Goal: Task Accomplishment & Management: Manage account settings

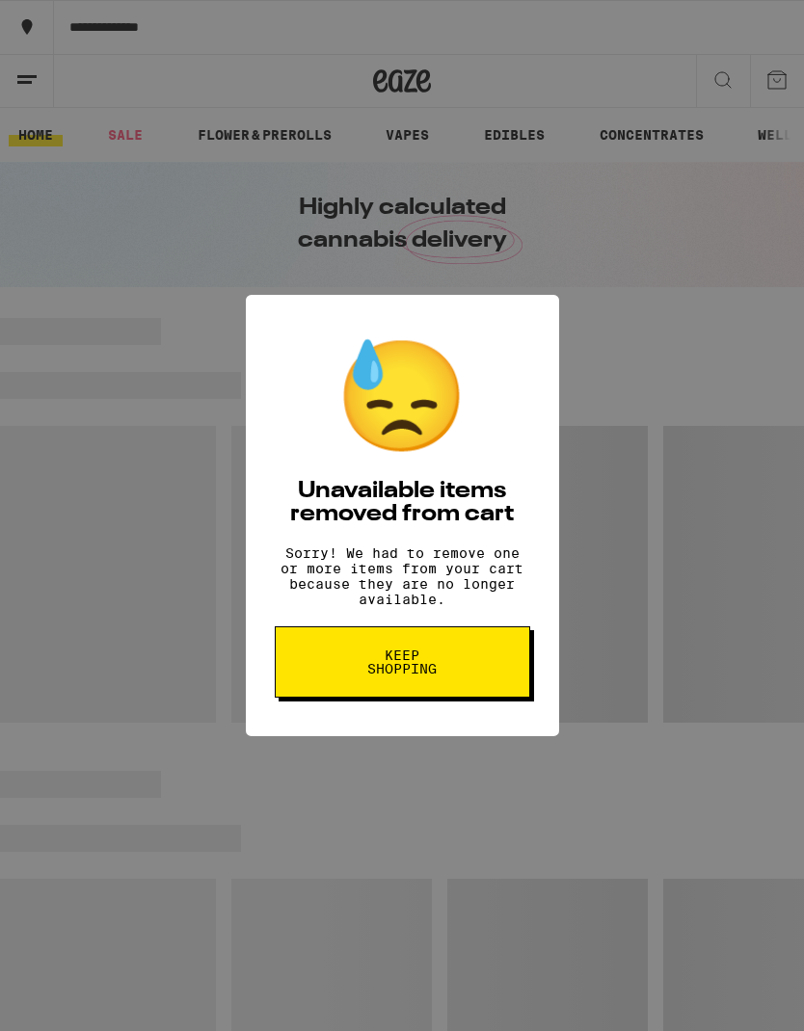
click at [453, 687] on button "Keep Shopping" at bounding box center [402, 661] width 255 height 71
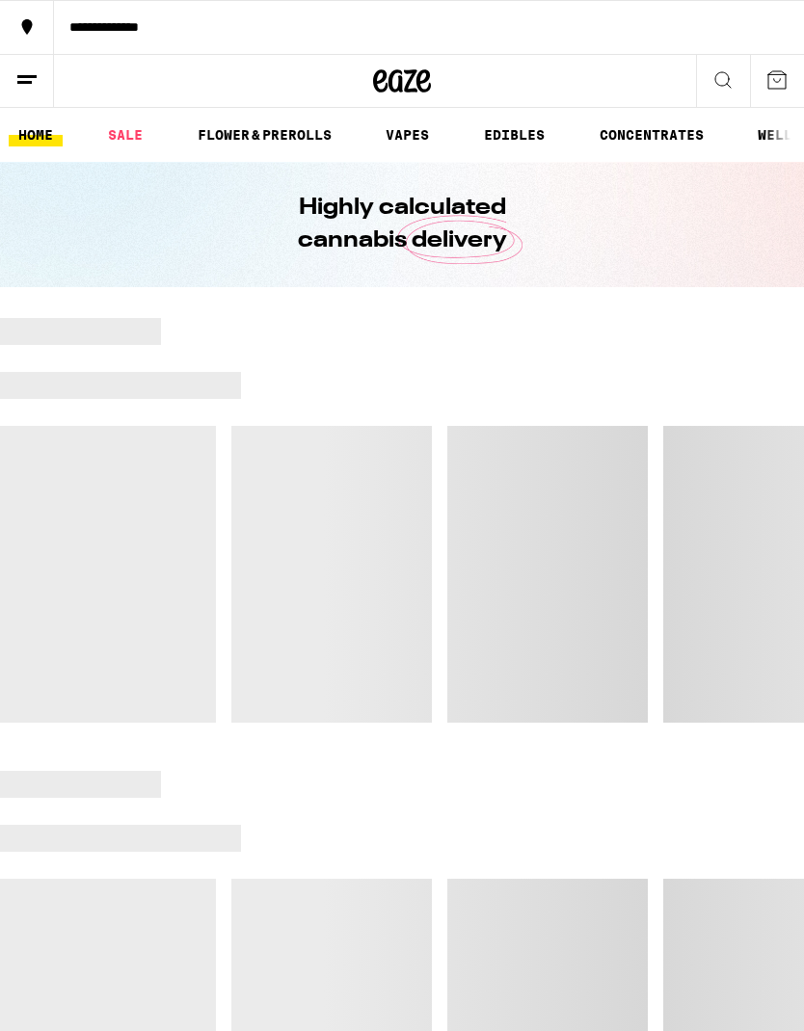
click at [31, 76] on line at bounding box center [26, 76] width 19 height 0
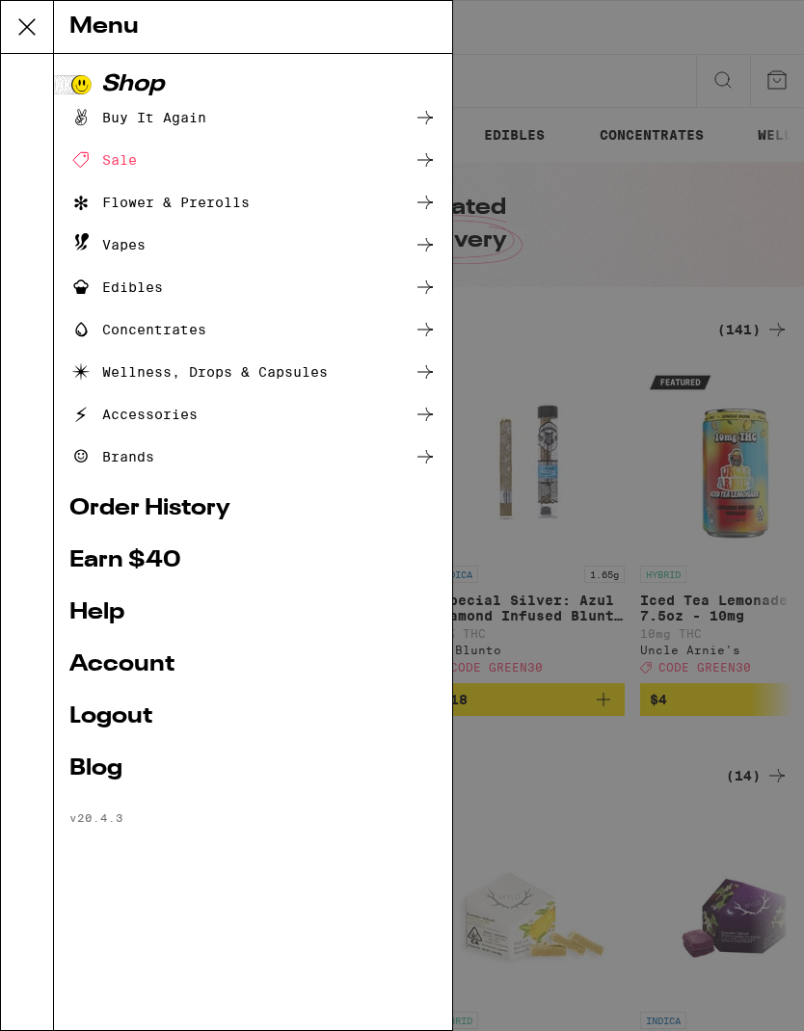
click at [270, 503] on link "Order History" at bounding box center [252, 508] width 367 height 23
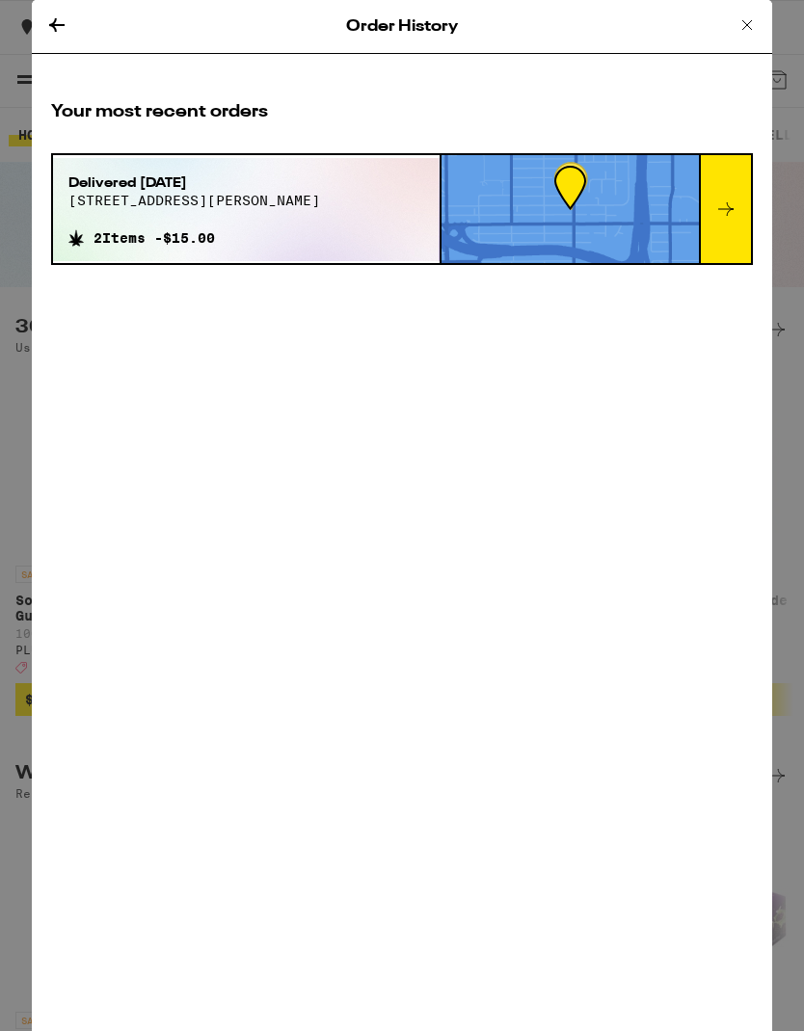
click at [82, 27] on div "Order History" at bounding box center [402, 27] width 740 height 54
click at [756, 24] on icon at bounding box center [746, 24] width 23 height 23
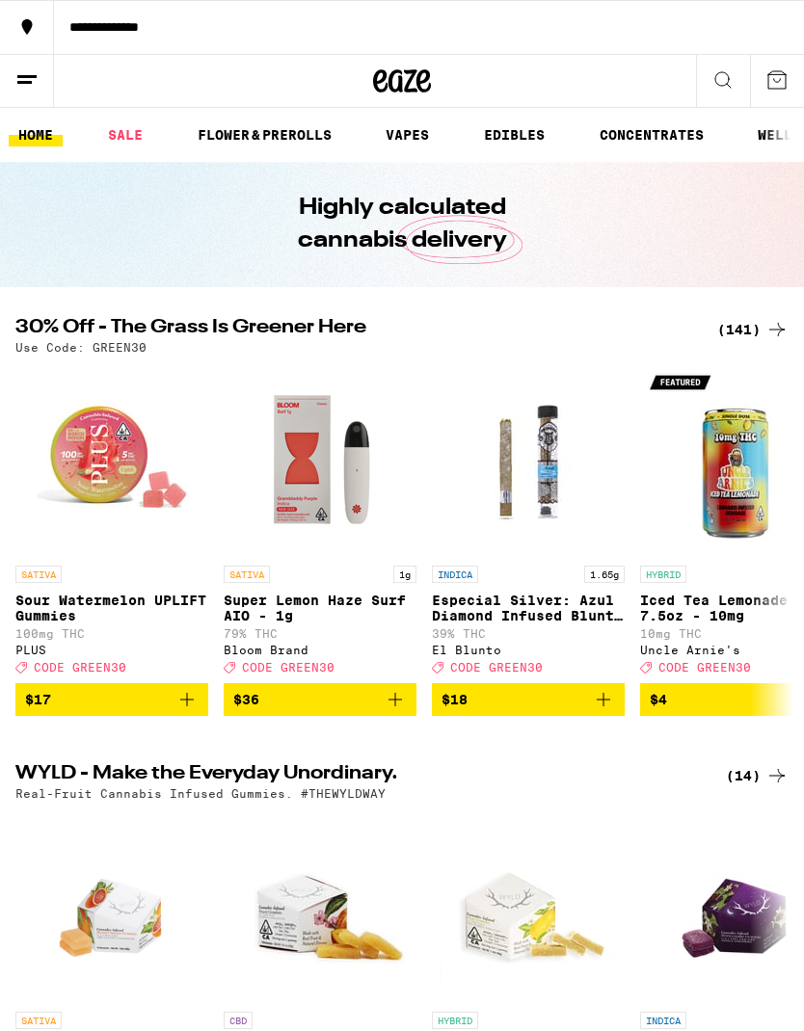
click at [35, 90] on icon at bounding box center [26, 79] width 23 height 23
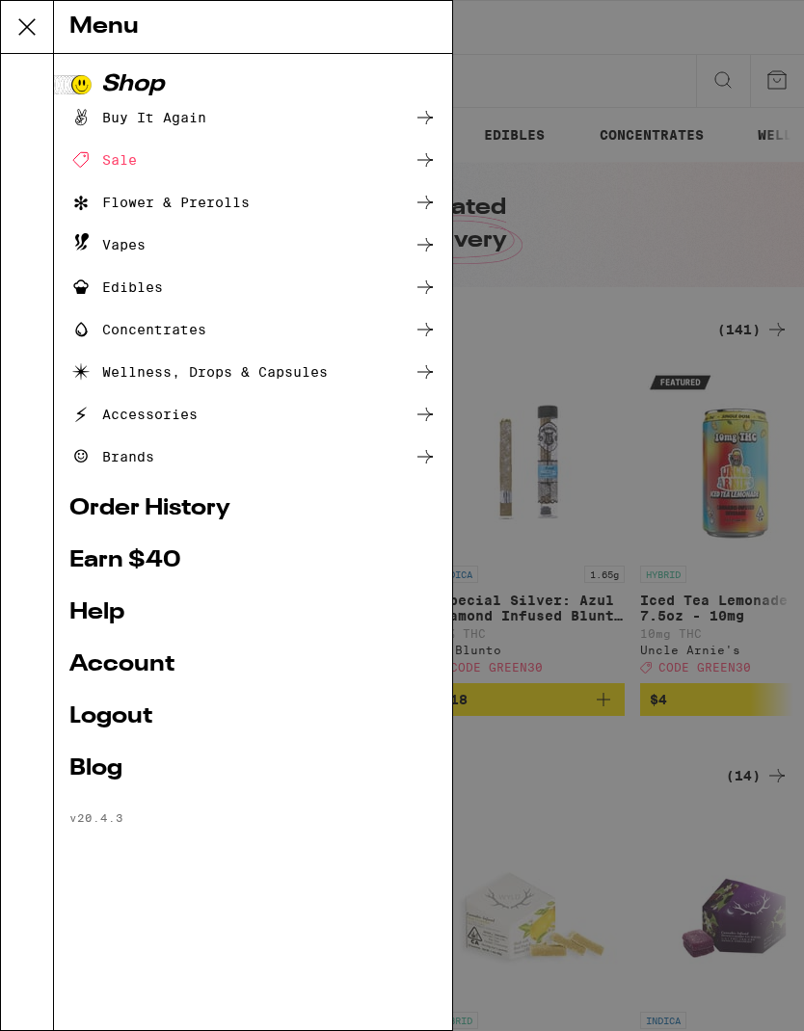
click at [233, 561] on link "Earn $ 40" at bounding box center [252, 560] width 367 height 23
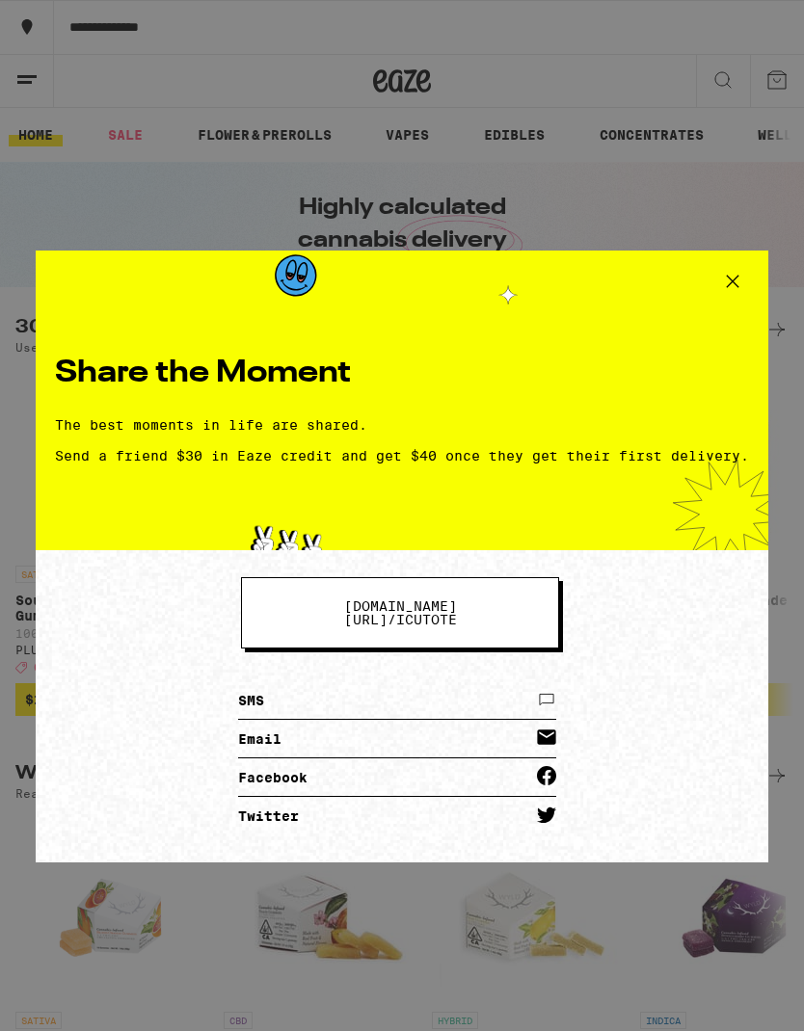
click at [362, 688] on link "SMS" at bounding box center [397, 700] width 318 height 39
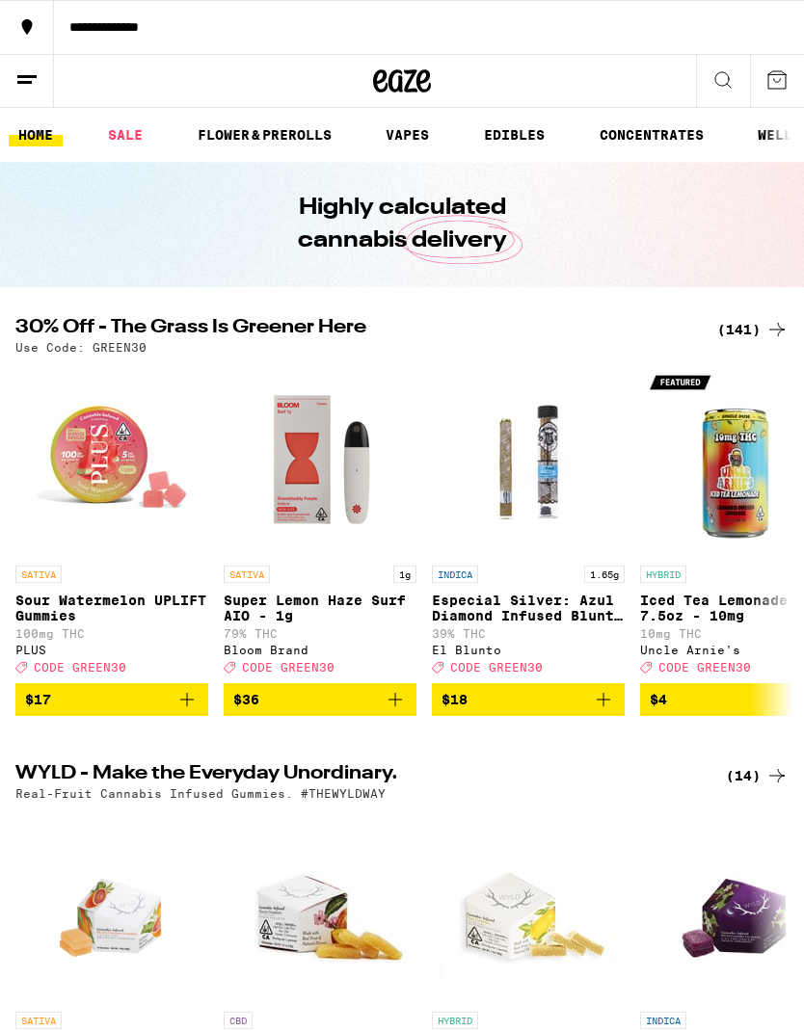
click at [44, 77] on button at bounding box center [27, 81] width 54 height 53
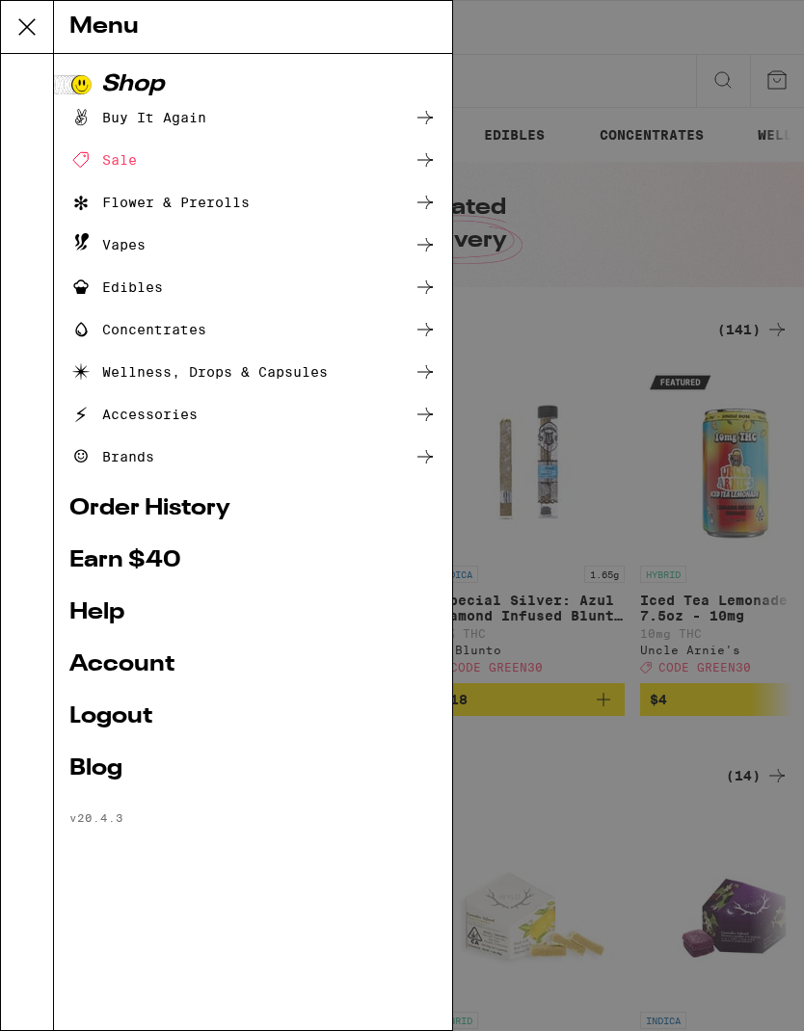
click at [237, 560] on link "Earn $ 40" at bounding box center [252, 560] width 367 height 23
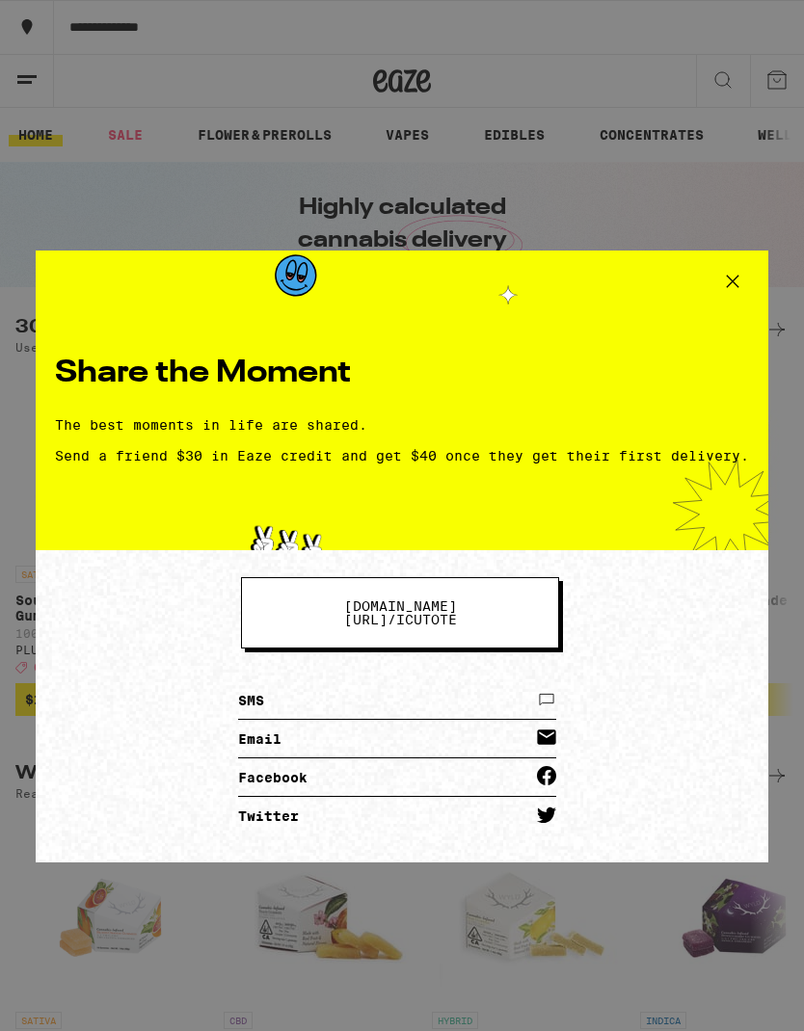
click at [411, 737] on link "Email" at bounding box center [397, 739] width 318 height 39
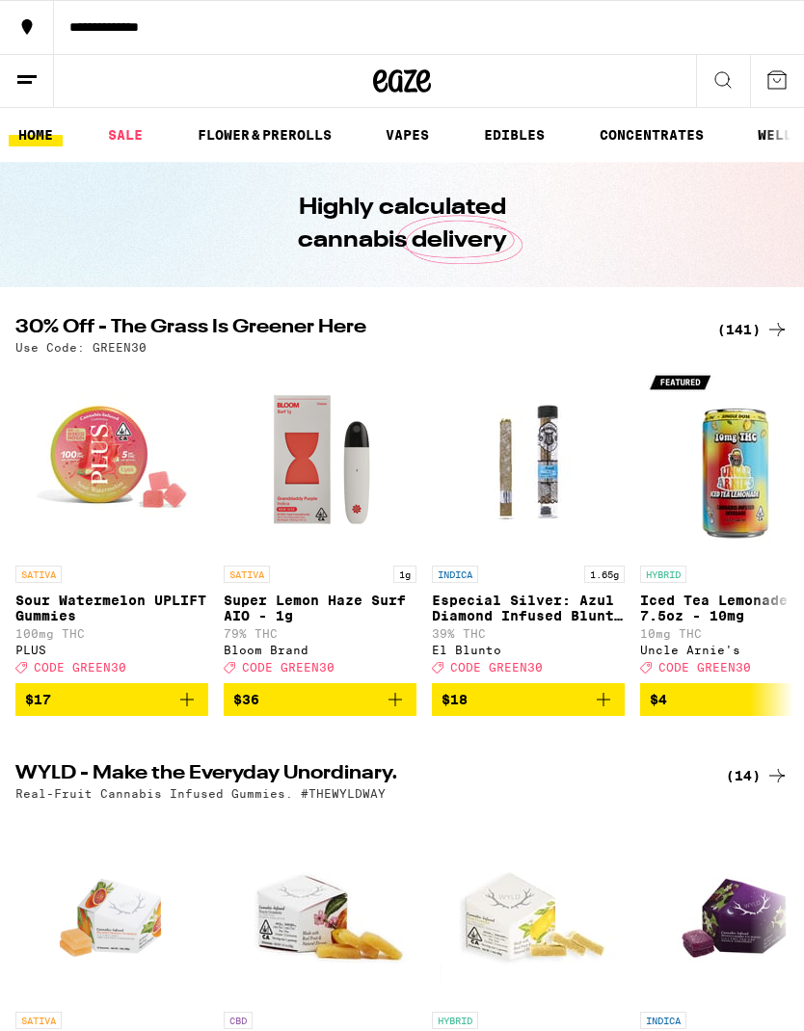
click at [25, 88] on icon at bounding box center [26, 79] width 23 height 23
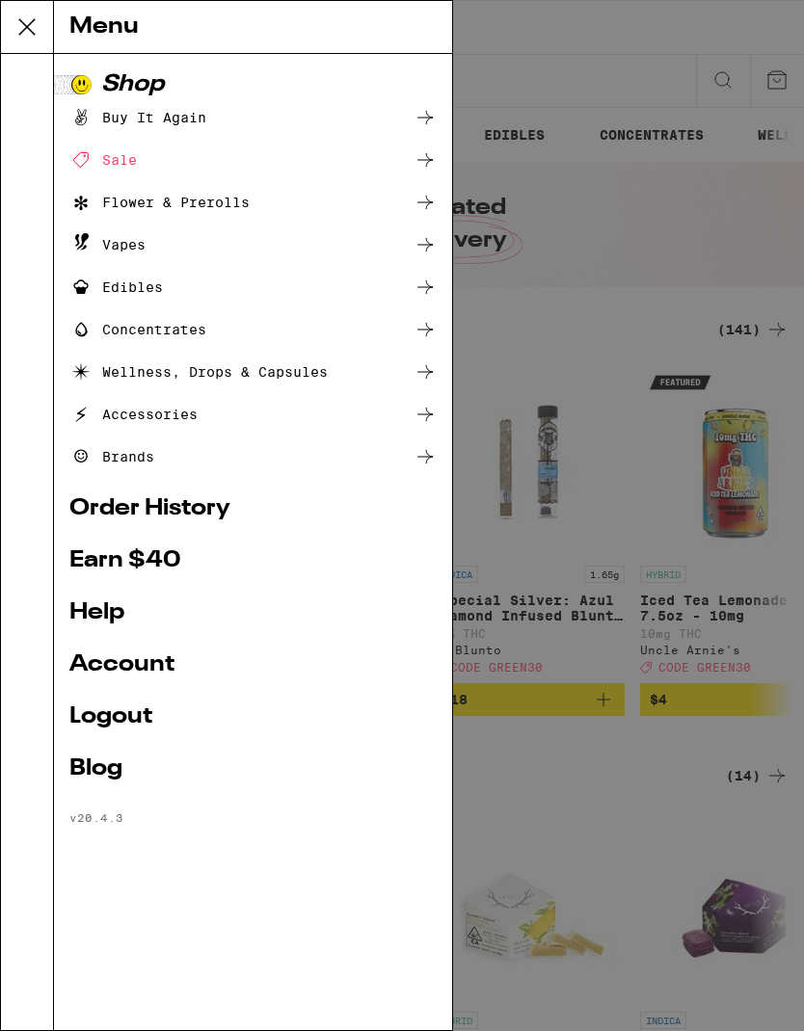
click at [173, 717] on link "Logout" at bounding box center [252, 716] width 367 height 23
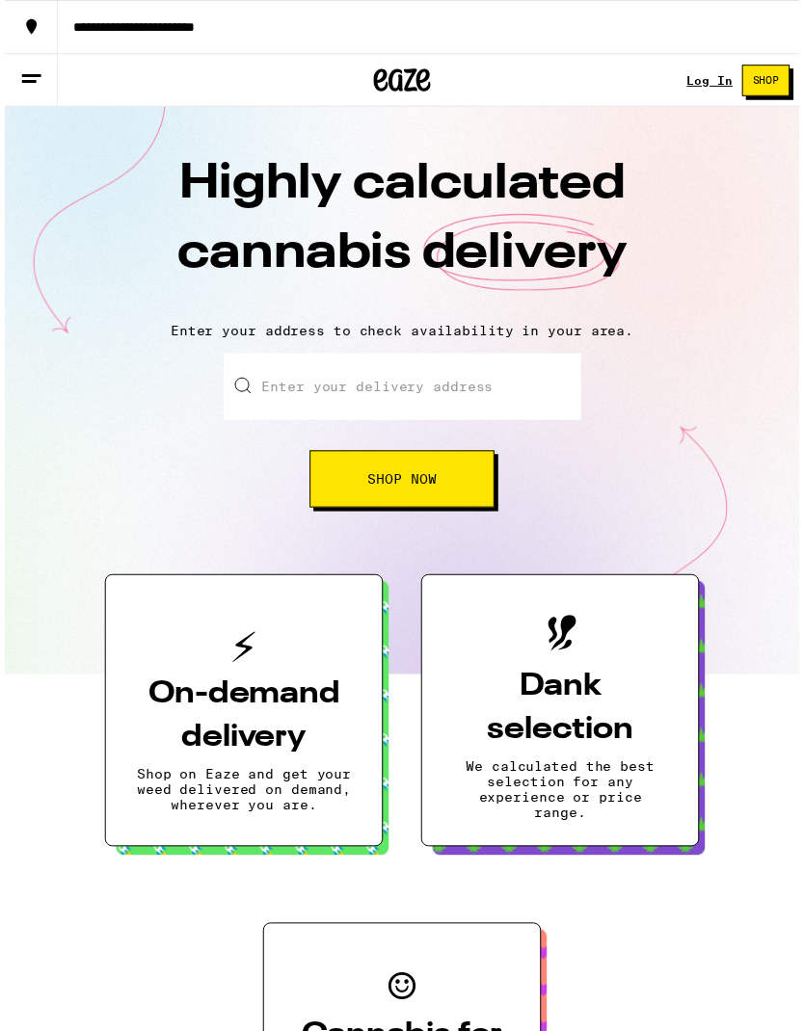
scroll to position [15, 0]
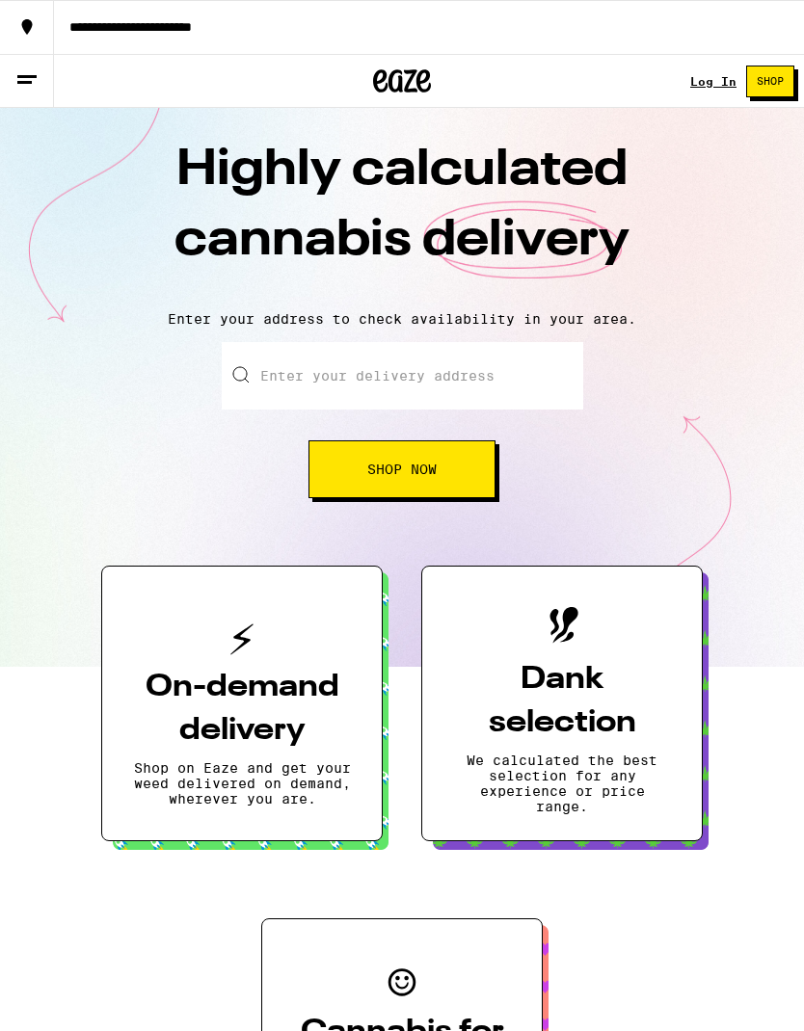
click at [431, 475] on span "Shop Now" at bounding box center [401, 469] width 69 height 13
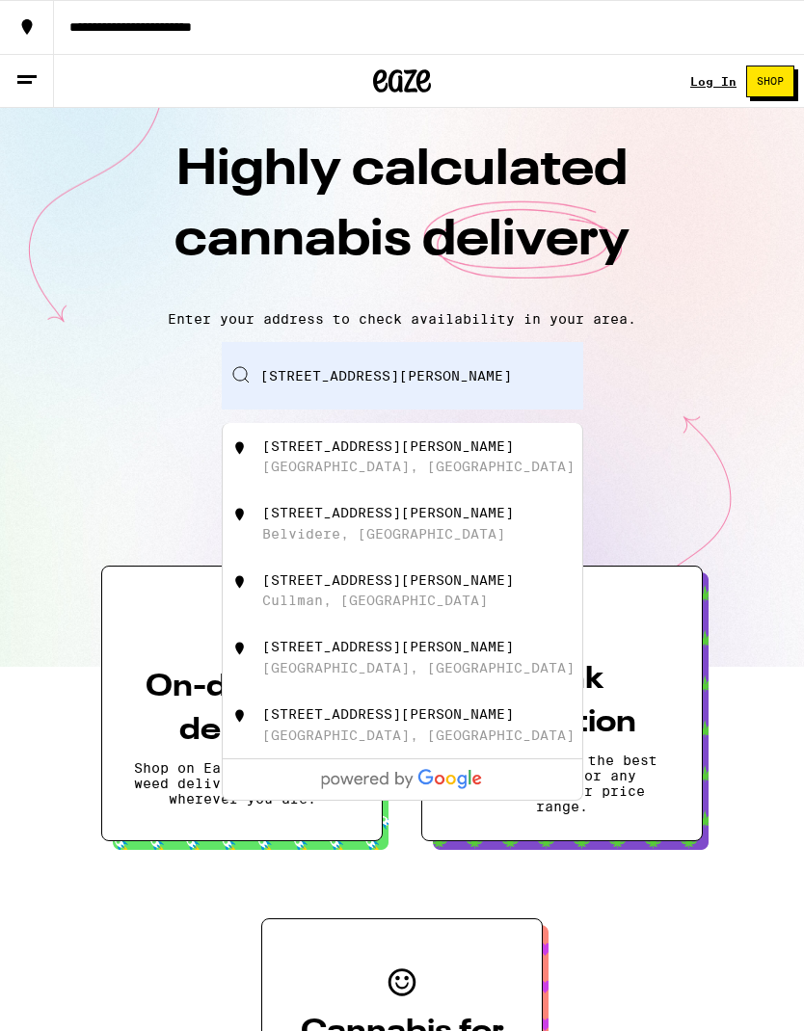
click at [423, 474] on div "3185 Logan Avenue San Diego, CA" at bounding box center [434, 457] width 344 height 37
type input "3185 Logan Avenue, San Diego, CA"
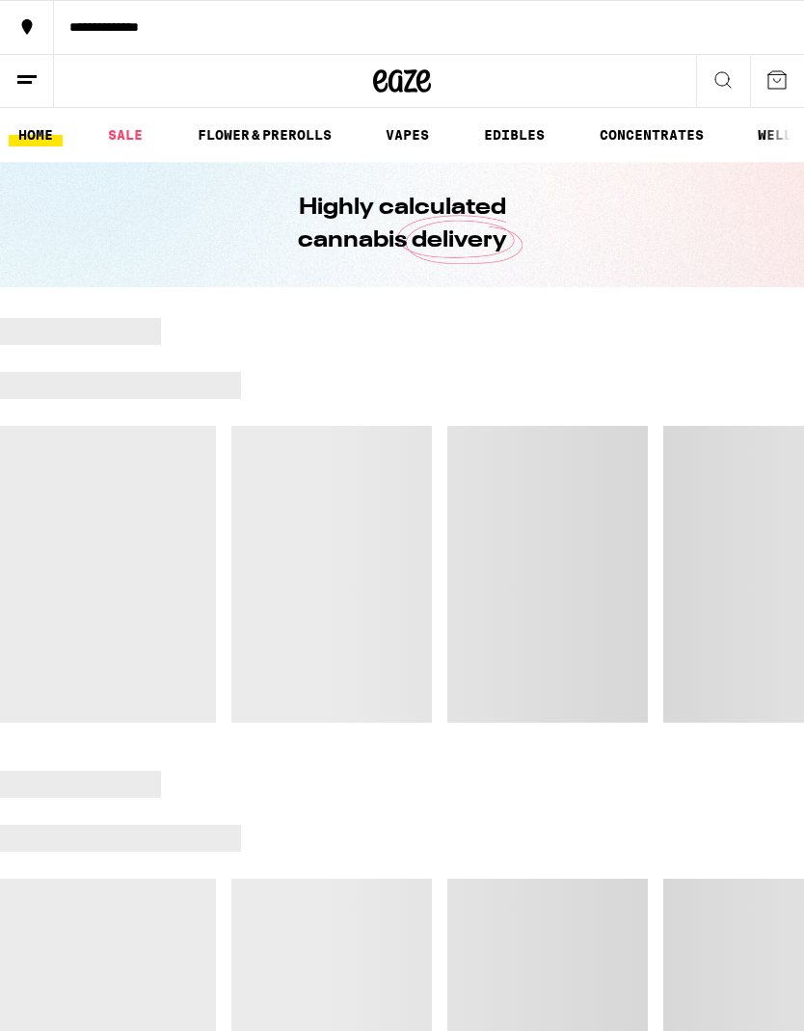
click at [29, 101] on button at bounding box center [27, 81] width 54 height 53
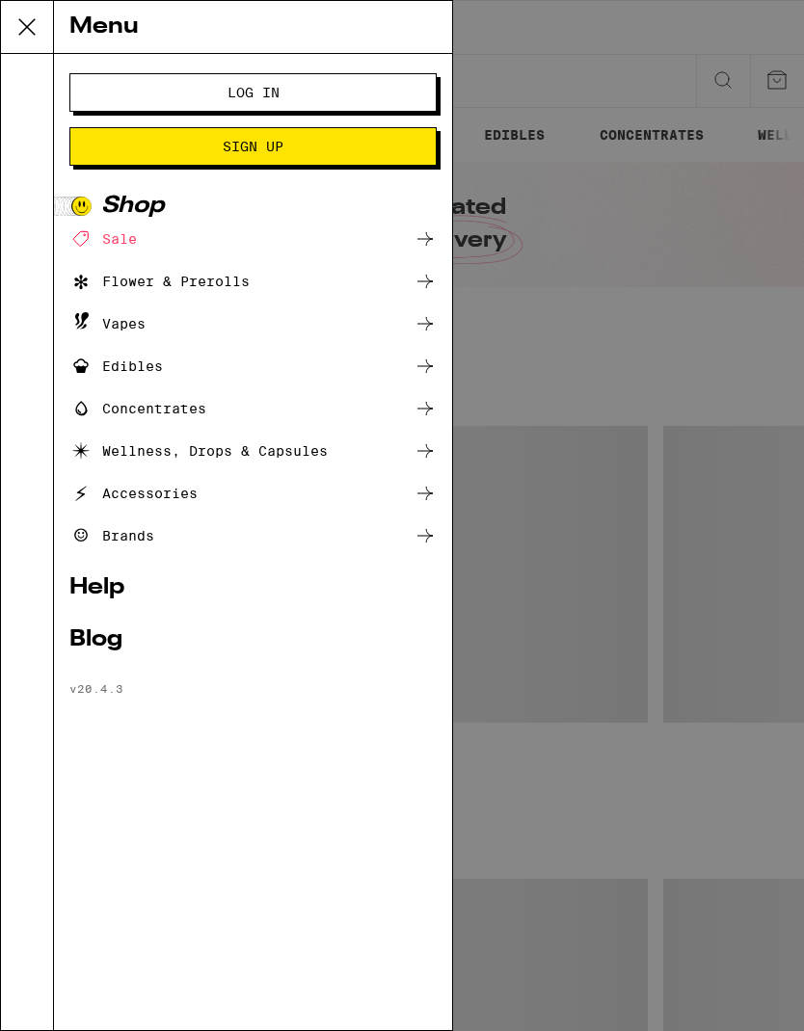
click at [327, 111] on button "Log In" at bounding box center [252, 92] width 367 height 39
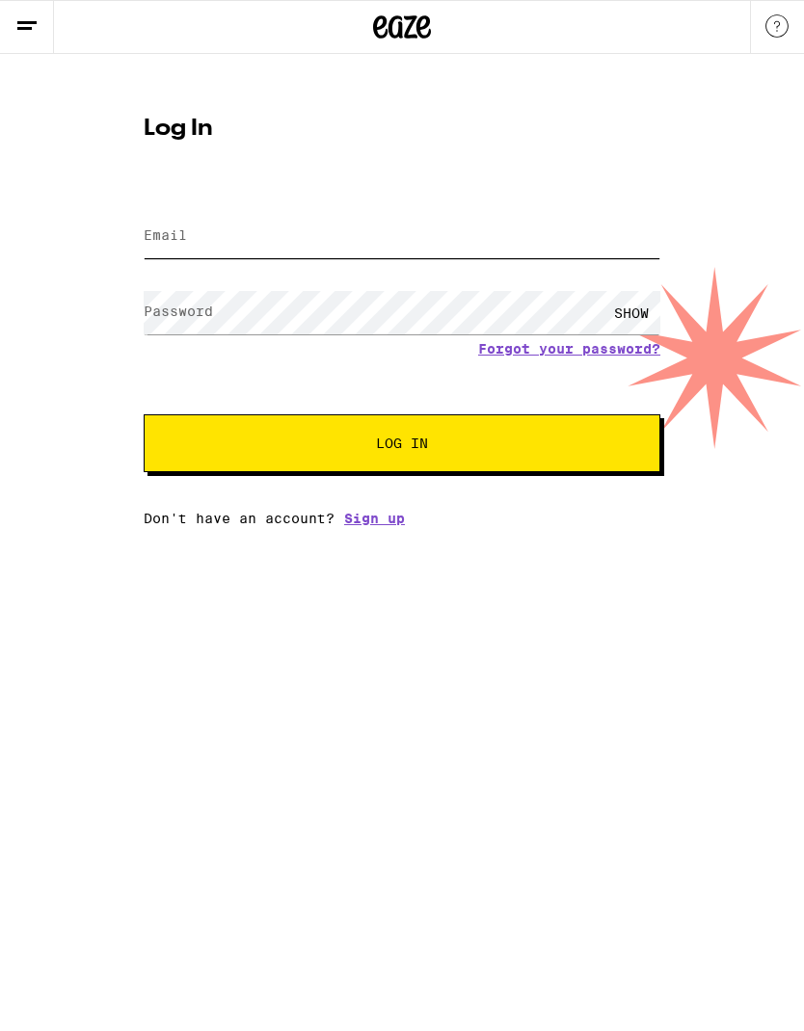
click at [299, 226] on input "Email" at bounding box center [402, 236] width 517 height 43
type input "[EMAIL_ADDRESS][DOMAIN_NAME]"
click at [408, 234] on input "[EMAIL_ADDRESS][DOMAIN_NAME]" at bounding box center [402, 236] width 517 height 43
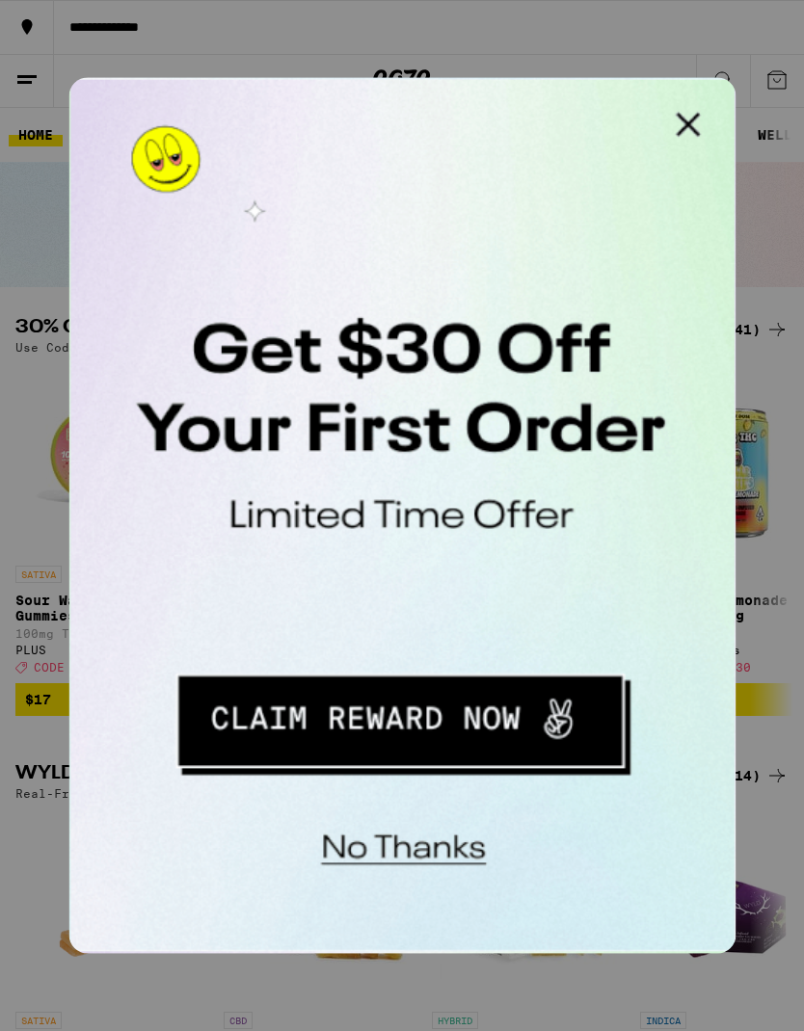
click at [213, 332] on button "Redirect to URL" at bounding box center [200, 334] width 239 height 49
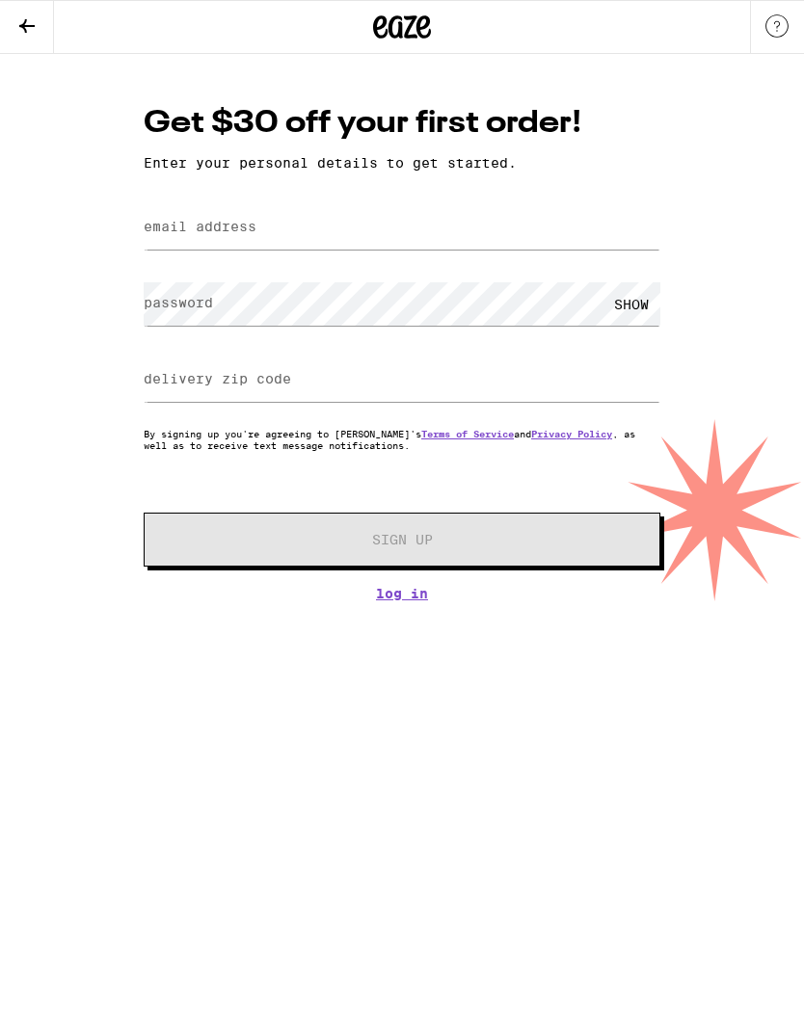
click at [224, 228] on label "email address" at bounding box center [200, 226] width 113 height 15
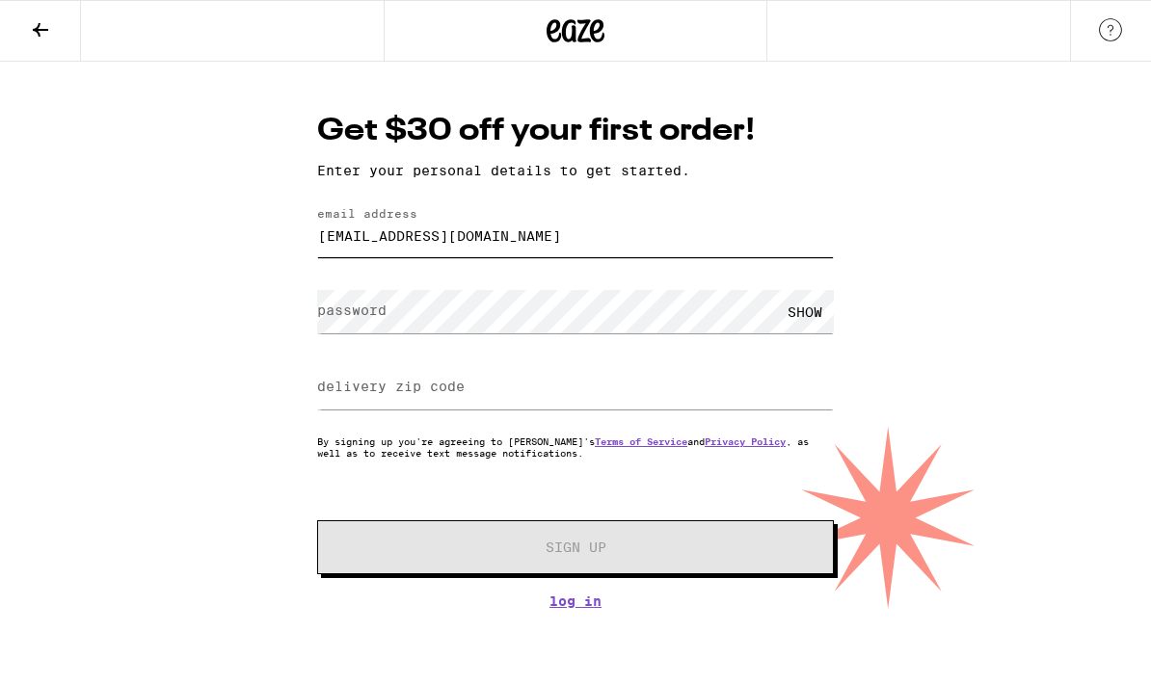
type input "[EMAIL_ADDRESS][DOMAIN_NAME]"
click at [798, 163] on div "Get $30 off your first order! Enter your personal details to get started. email…" at bounding box center [575, 359] width 555 height 499
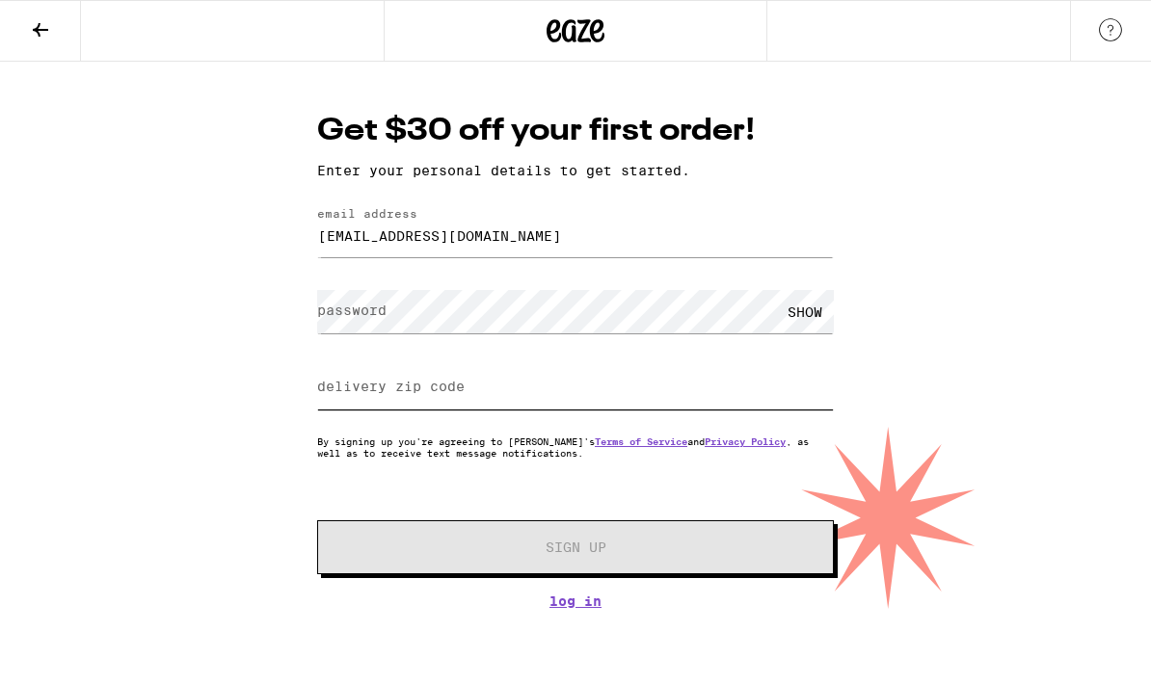
click at [552, 391] on input "delivery zip code" at bounding box center [575, 387] width 517 height 43
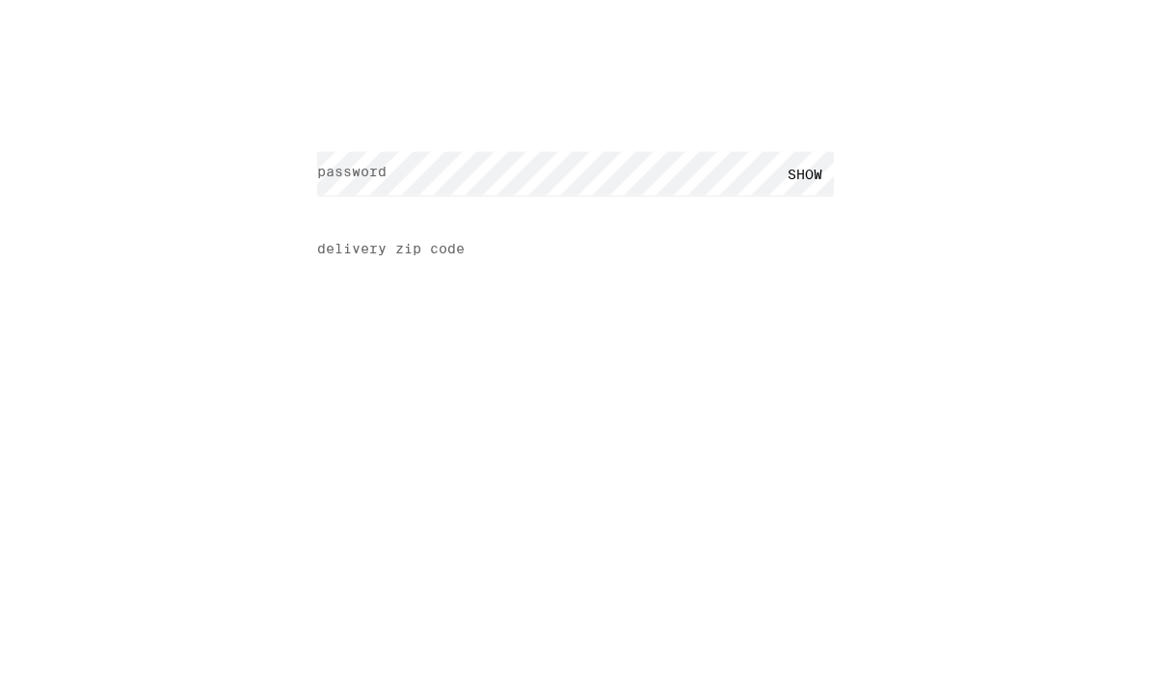
type input "92113"
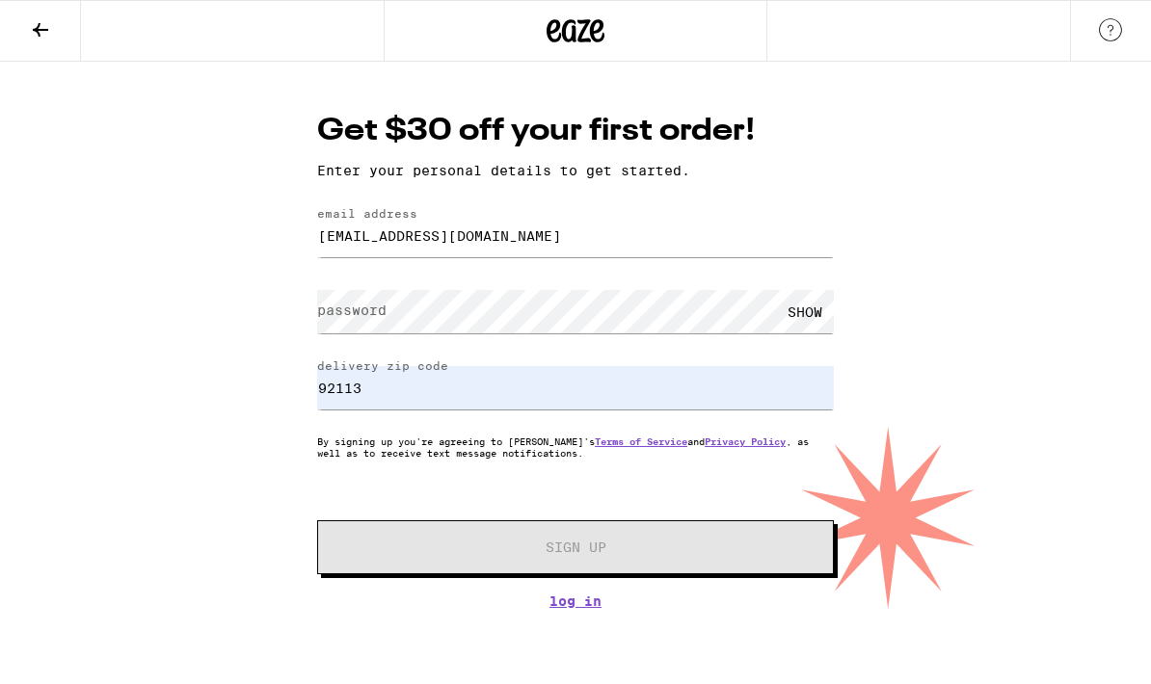
click at [591, 609] on link "Log In" at bounding box center [575, 601] width 517 height 15
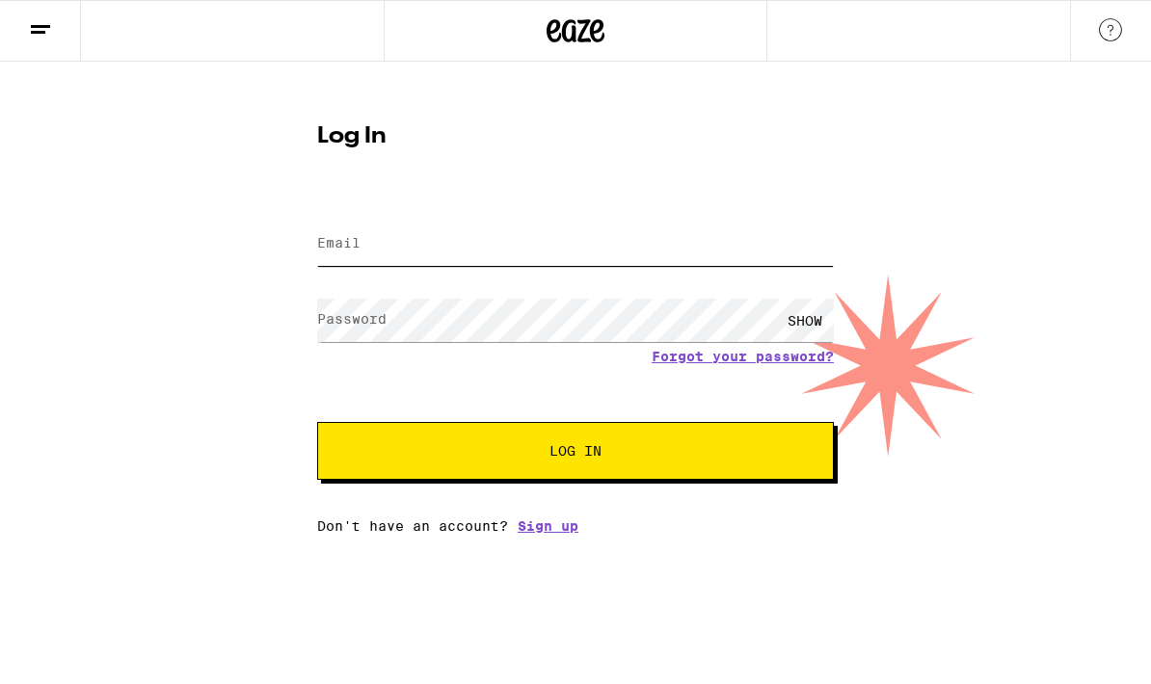
click at [482, 240] on input "Email" at bounding box center [575, 244] width 517 height 43
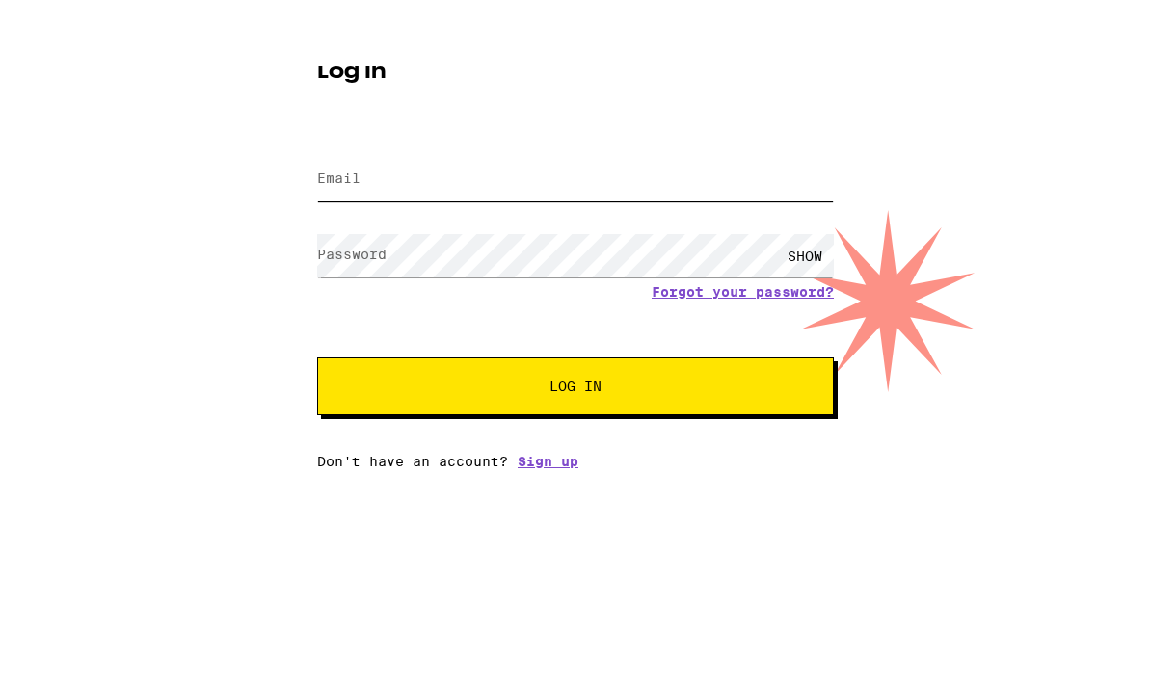
click at [455, 223] on input "Email" at bounding box center [575, 244] width 517 height 43
click at [803, 146] on div "Log In Email Email Password Password SHOW Forgot your password? Log In Don't ha…" at bounding box center [575, 298] width 1151 height 472
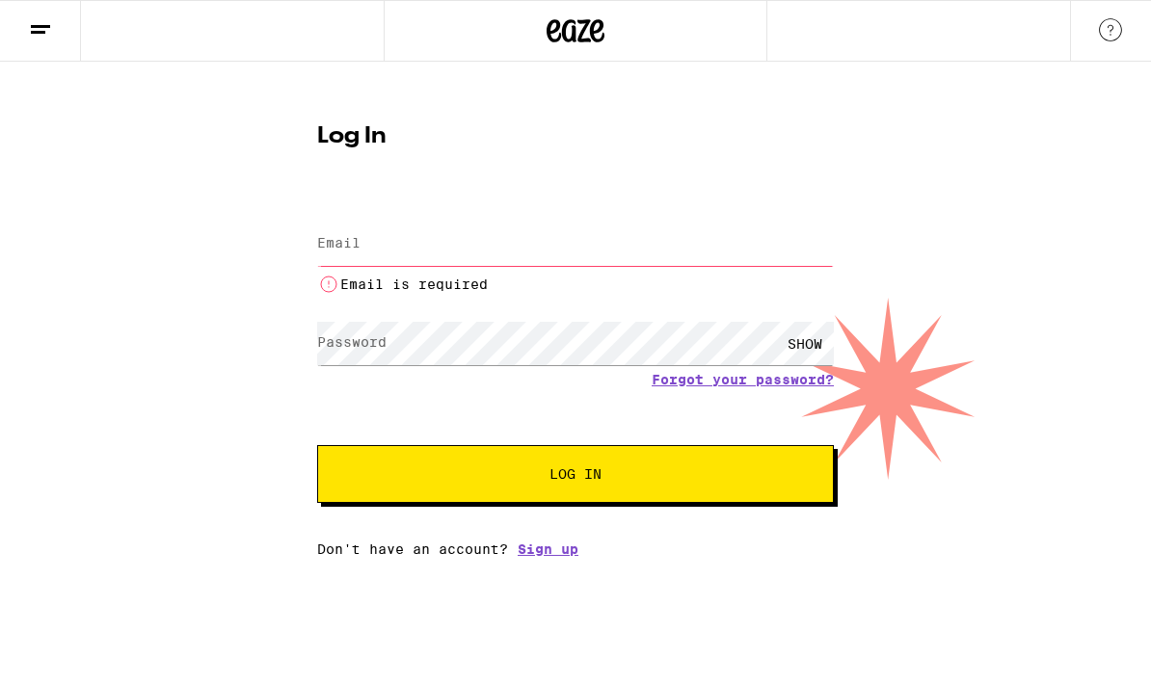
click at [518, 241] on input "Email" at bounding box center [575, 244] width 517 height 43
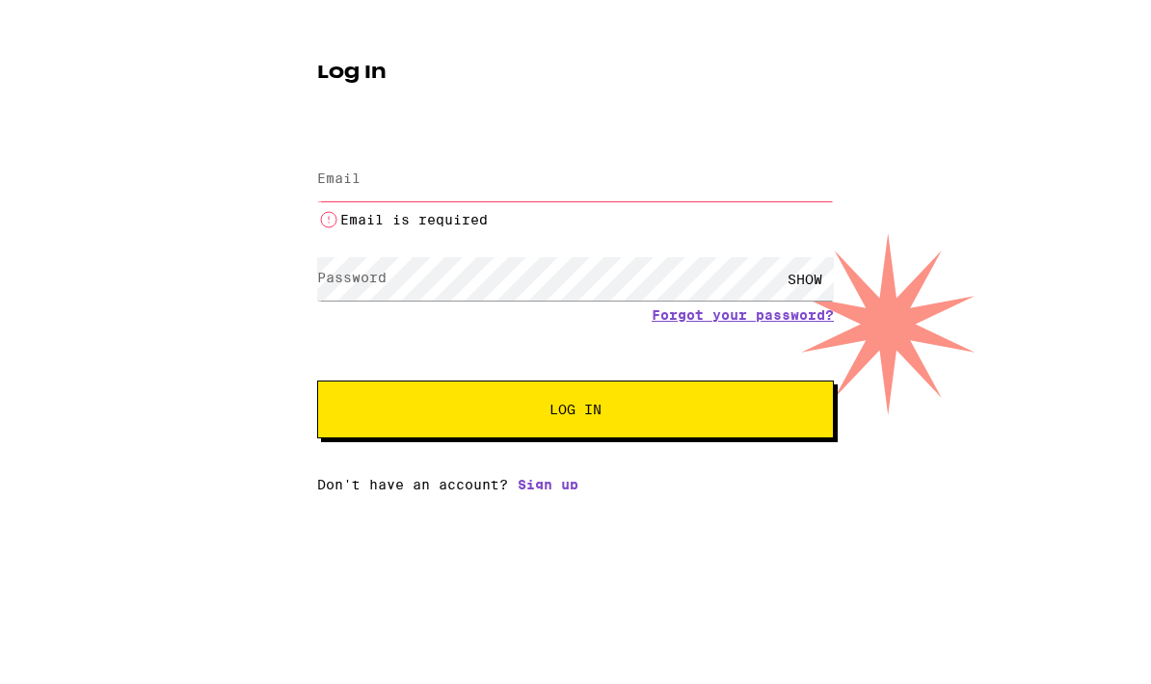
click at [803, 131] on div "Log In Email Email Email is required Password Password SHOW Forgot your passwor…" at bounding box center [575, 309] width 1151 height 495
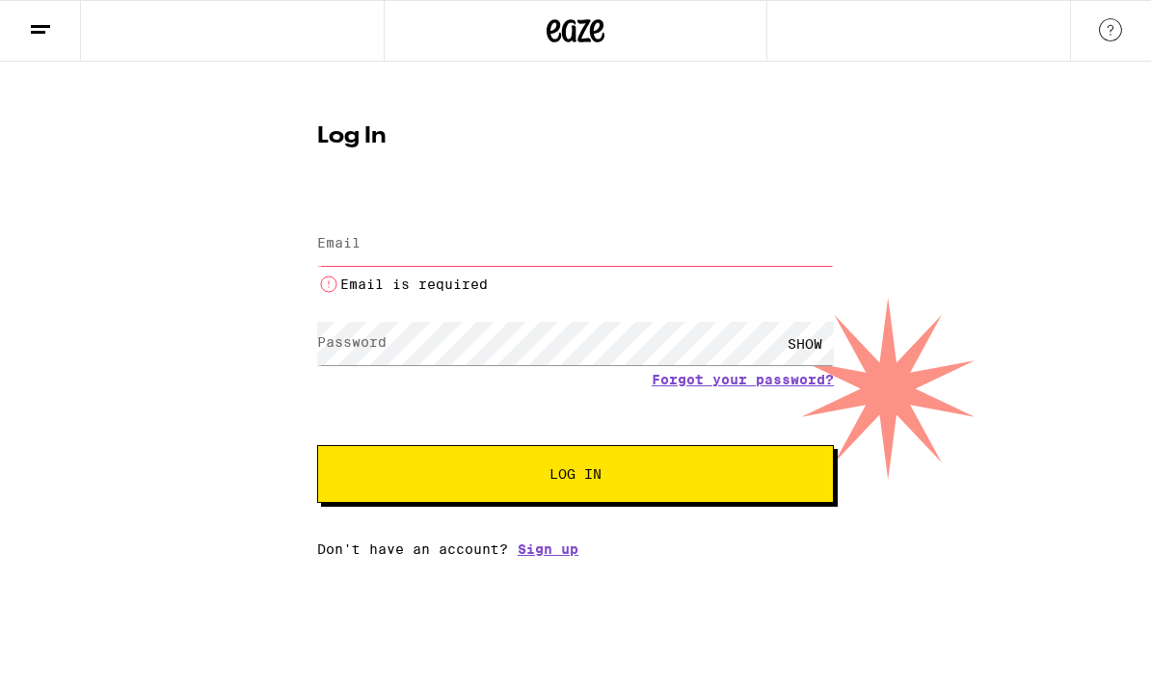
click at [527, 245] on input "Email" at bounding box center [575, 244] width 517 height 43
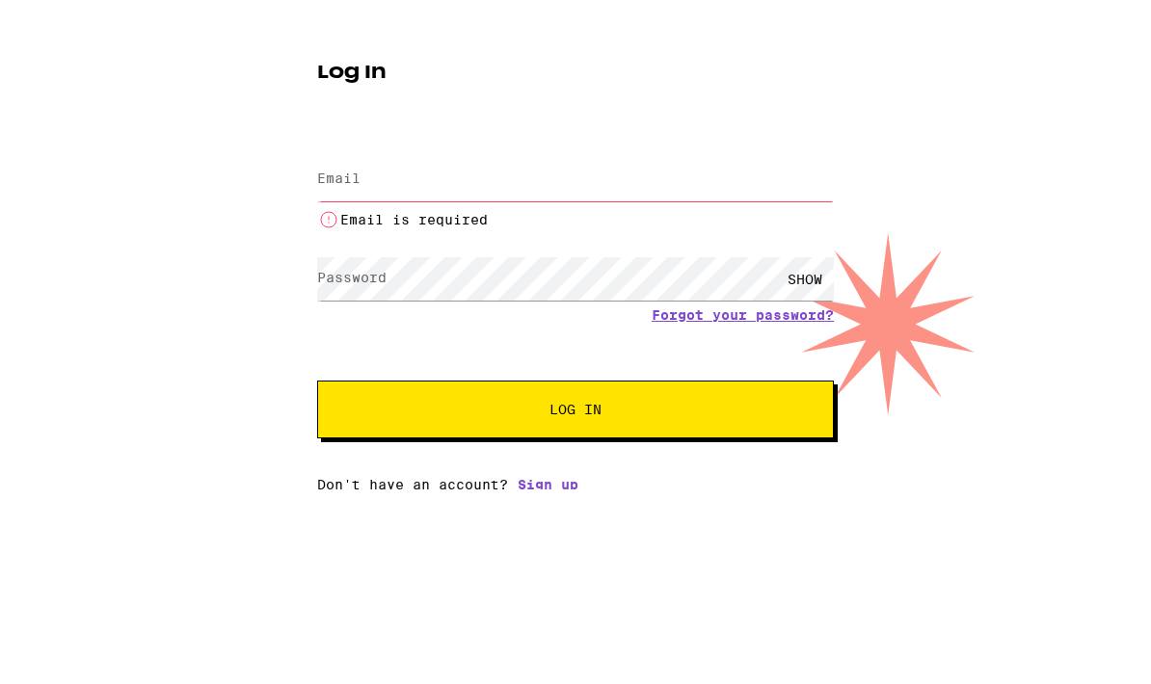
click at [803, 156] on div "Log In Email Email Email is required Password Password SHOW Forgot your passwor…" at bounding box center [575, 309] width 1151 height 495
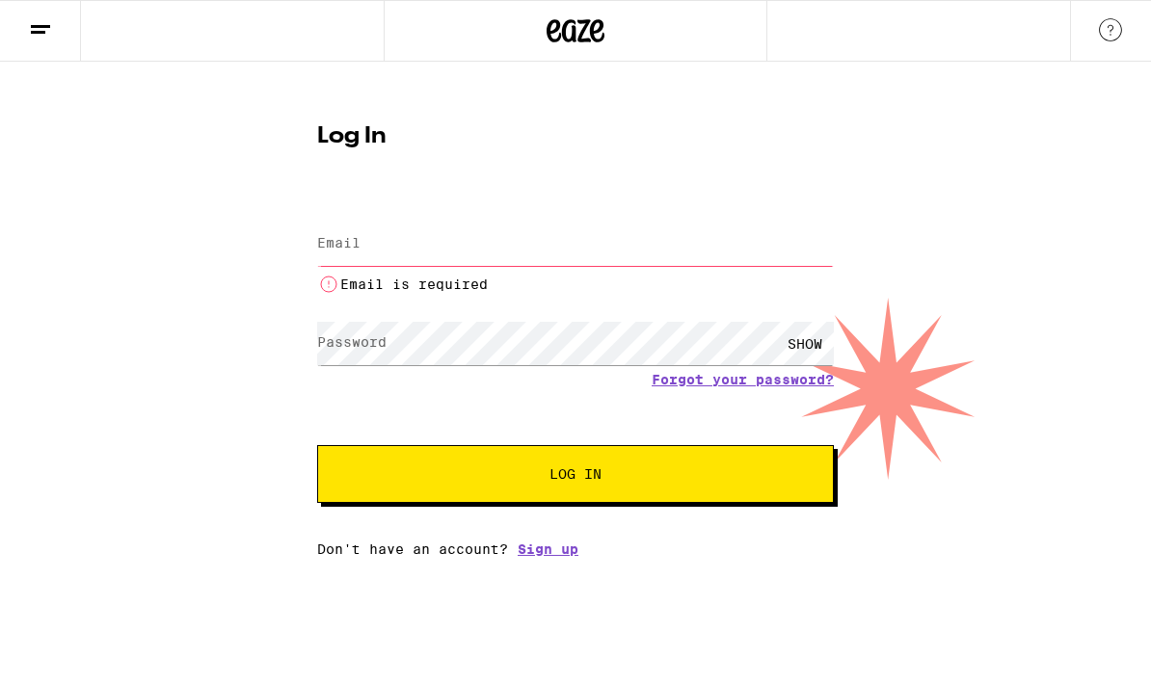
click at [450, 254] on input "Email" at bounding box center [575, 244] width 517 height 43
click at [694, 176] on div "Log In Email Email Email is required Password Password SHOW Forgot your passwor…" at bounding box center [575, 333] width 555 height 447
click at [462, 242] on input "Email" at bounding box center [575, 244] width 517 height 43
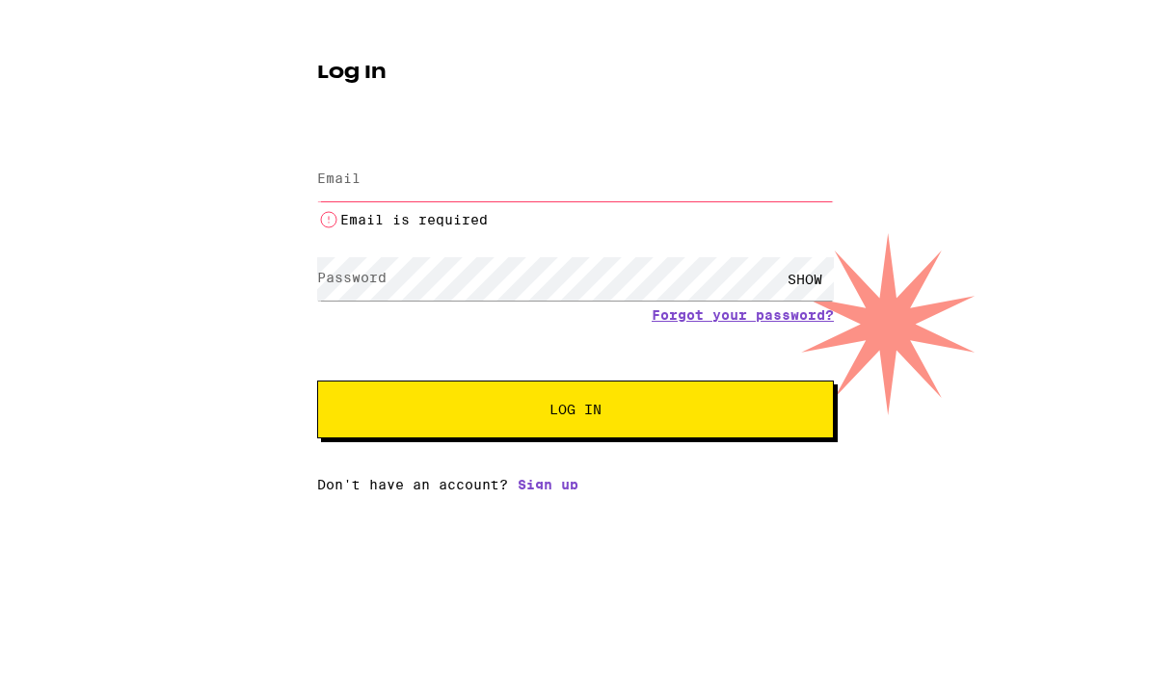
click at [803, 117] on div "Log In Email Email Email is required Password Password SHOW Forgot your passwor…" at bounding box center [575, 309] width 1151 height 495
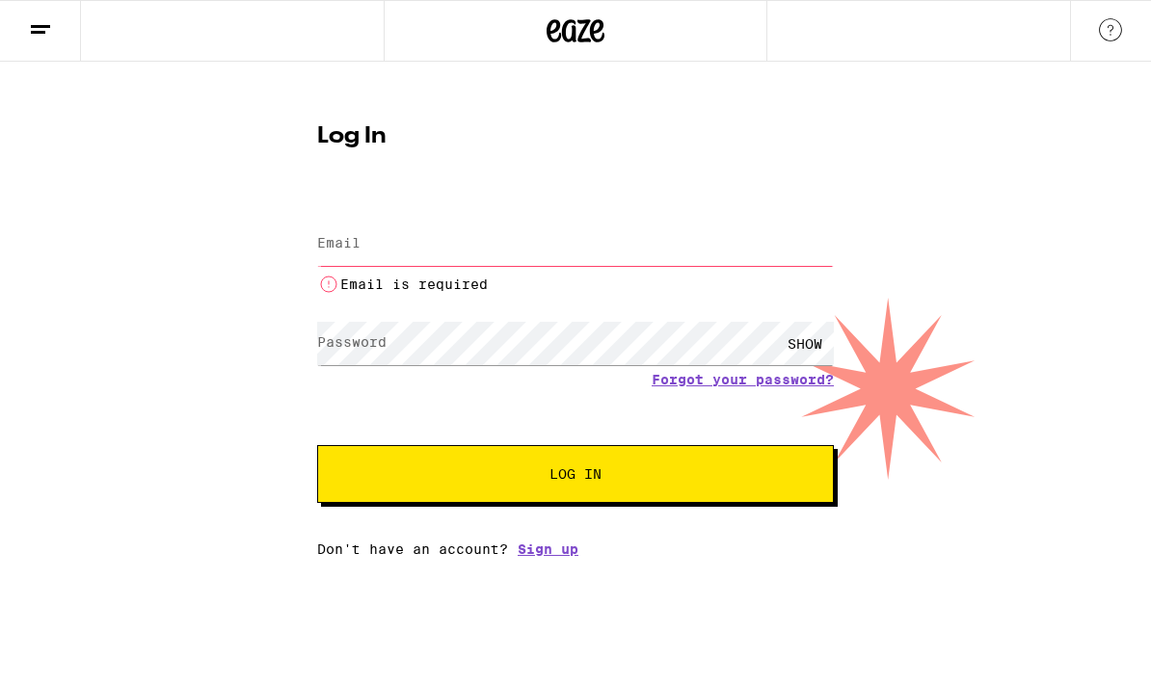
click at [547, 548] on link "Sign up" at bounding box center [548, 549] width 61 height 15
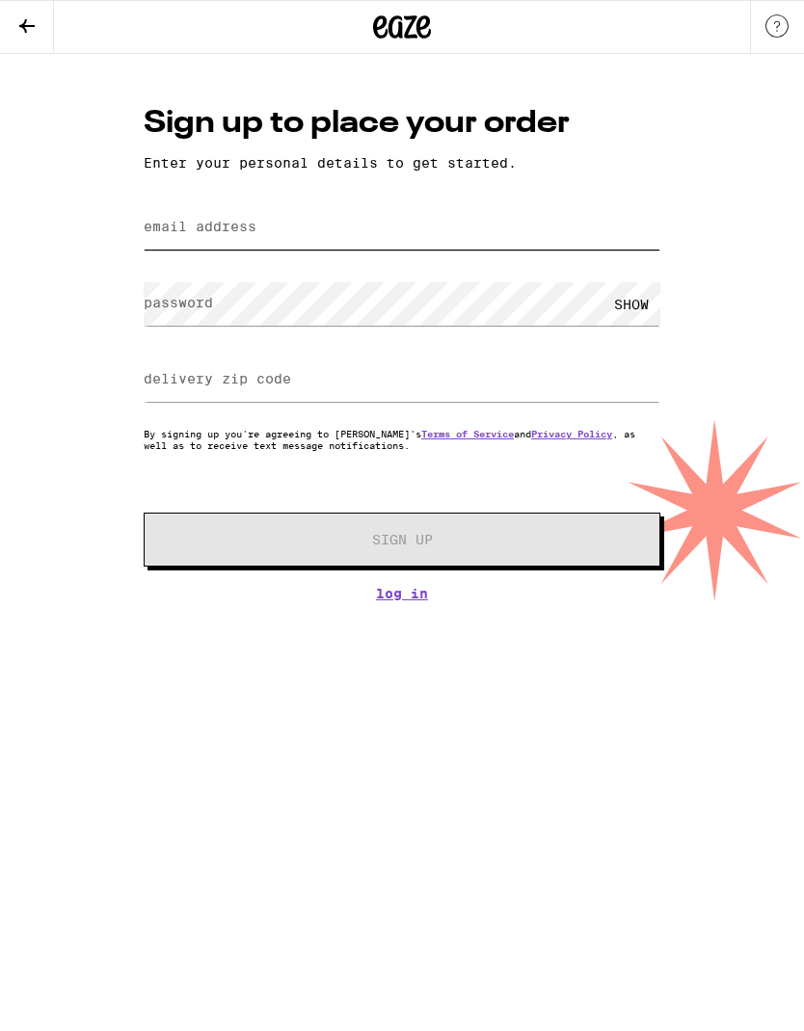
click at [560, 226] on input "email address" at bounding box center [402, 227] width 517 height 43
click at [398, 599] on div "Sign up to place your order Enter your personal details to get started. email a…" at bounding box center [401, 351] width 555 height 499
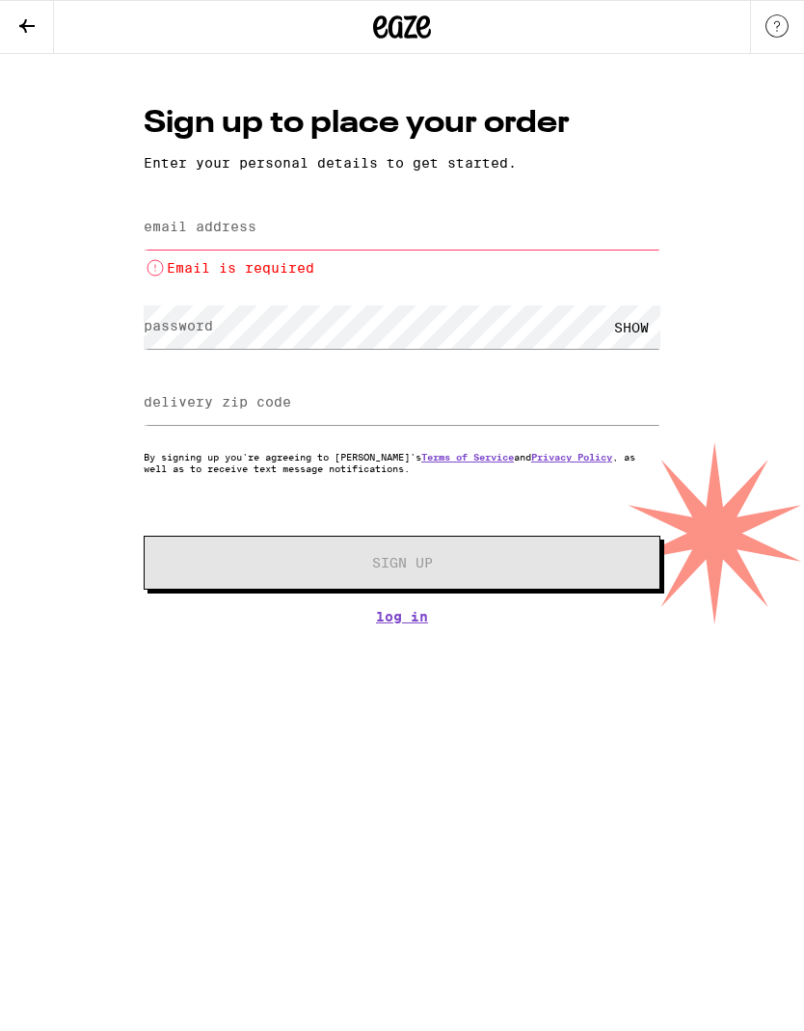
click at [395, 621] on link "Log In" at bounding box center [402, 616] width 517 height 15
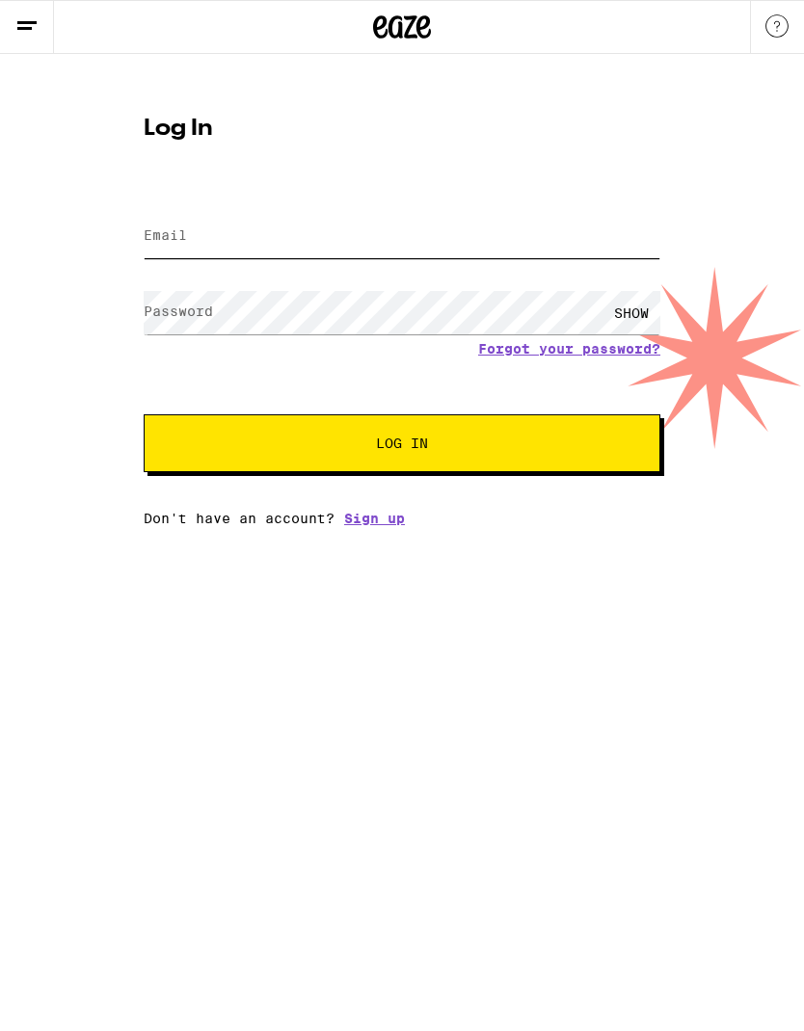
click at [361, 247] on input "Email" at bounding box center [402, 236] width 517 height 43
type input "[EMAIL_ADDRESS][DOMAIN_NAME]"
click at [648, 304] on div "SHOW" at bounding box center [631, 312] width 58 height 43
click at [234, 448] on span "Log In" at bounding box center [402, 443] width 360 height 13
